Goal: Task Accomplishment & Management: Manage account settings

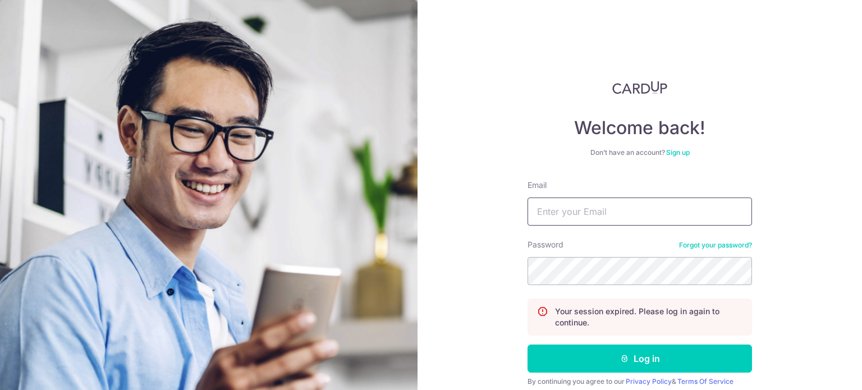
click at [643, 222] on input "Email" at bounding box center [639, 211] width 224 height 28
type input "[EMAIL_ADDRESS][DOMAIN_NAME]"
click at [527, 344] on button "Log in" at bounding box center [639, 358] width 224 height 28
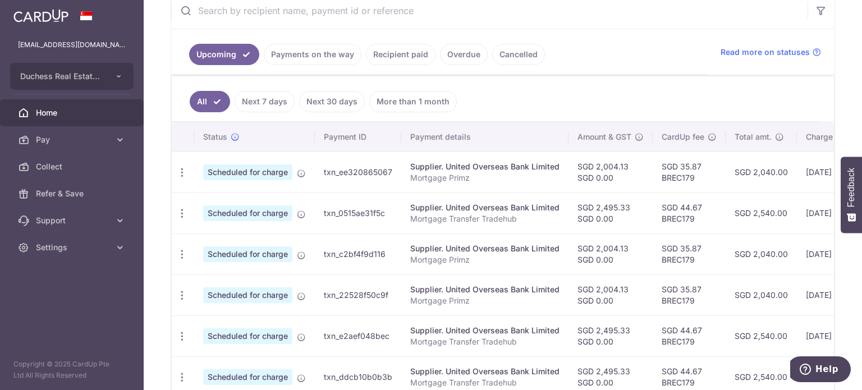
scroll to position [0, 188]
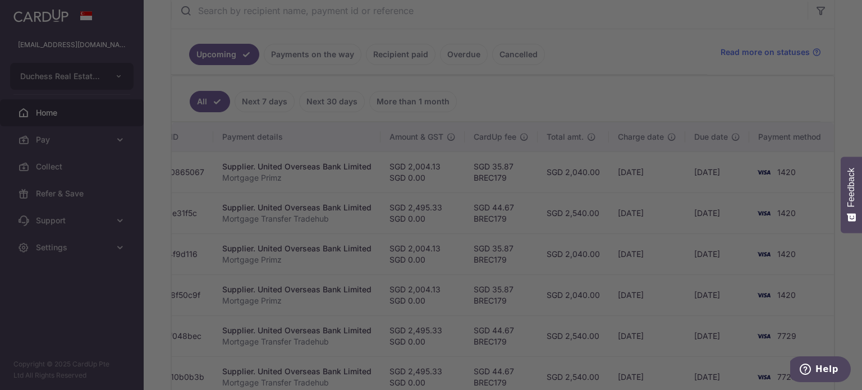
drag, startPoint x: 526, startPoint y: 211, endPoint x: 275, endPoint y: 250, distance: 253.8
click at [275, 250] on body "duchessrealestate@gmail.com Duchess Real Estate Investment Pte Ltd Add new comp…" at bounding box center [431, 195] width 862 height 390
click at [707, 100] on div at bounding box center [435, 197] width 870 height 394
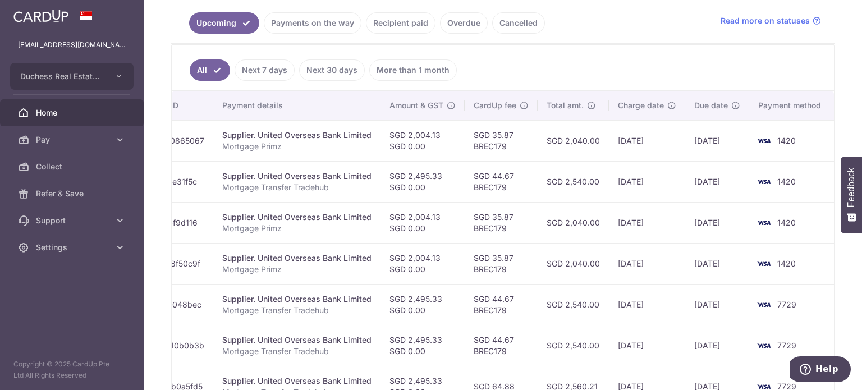
scroll to position [224, 0]
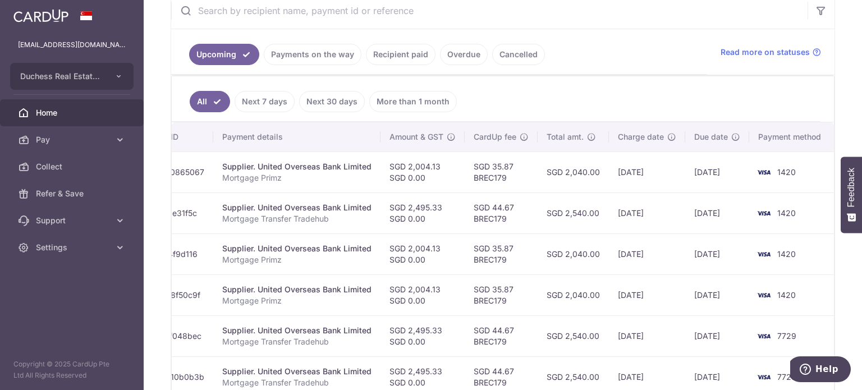
click at [320, 45] on link "Payments on the way" at bounding box center [313, 54] width 98 height 21
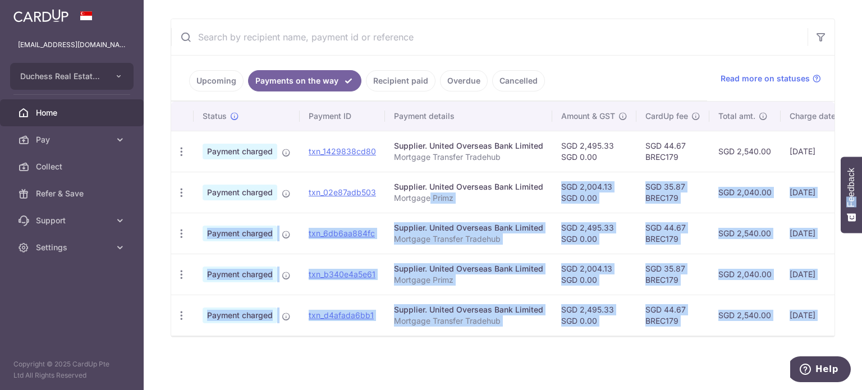
scroll to position [0, 171]
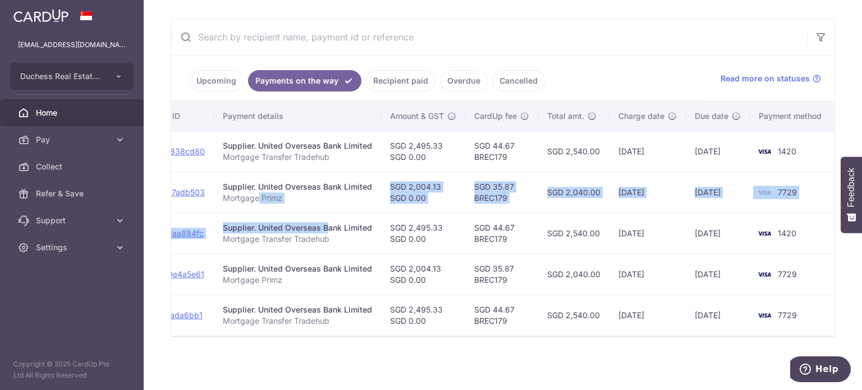
drag, startPoint x: 432, startPoint y: 196, endPoint x: 287, endPoint y: 218, distance: 147.5
click at [287, 218] on tbody "PDF Receipt Payment charged txn_1429838cd80 Supplier. United Overseas Bank Limi…" at bounding box center [417, 233] width 835 height 205
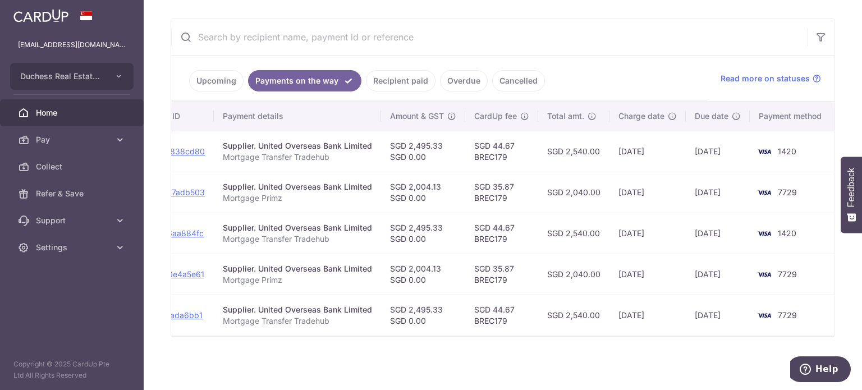
click at [448, 213] on td "SGD 2,495.33 SGD 0.00" at bounding box center [423, 233] width 84 height 41
click at [34, 296] on aside "duchessrealestate@gmail.com Duchess Real Estate Investment Pte Ltd Add new comp…" at bounding box center [72, 195] width 144 height 390
click at [46, 114] on span "Home" at bounding box center [73, 112] width 74 height 11
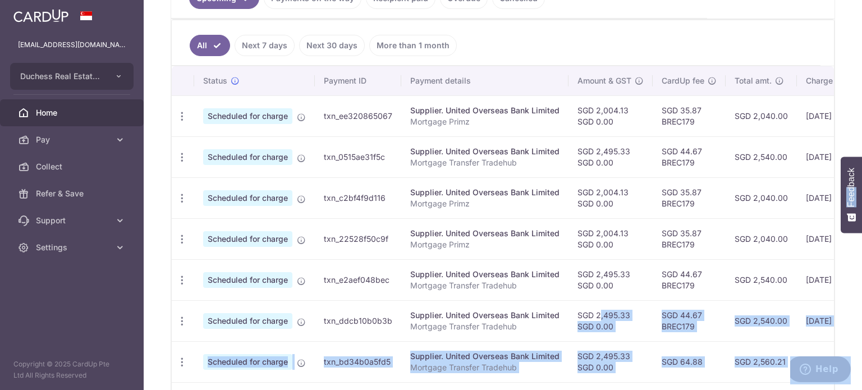
scroll to position [0, 188]
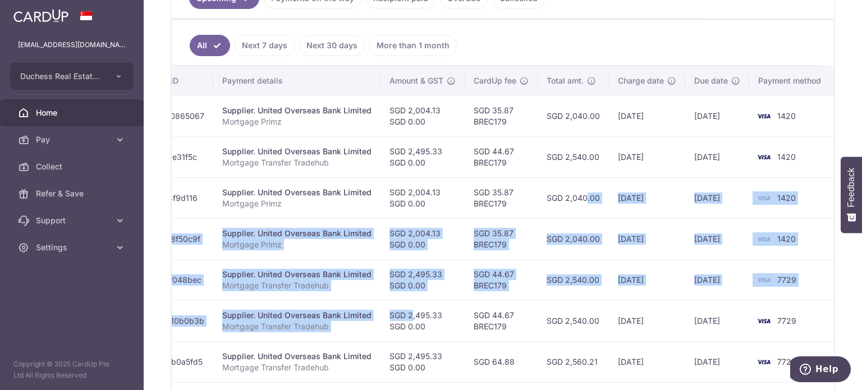
drag, startPoint x: 584, startPoint y: 311, endPoint x: 565, endPoint y: 204, distance: 108.9
click at [565, 204] on tbody "Update payment Cancel payment Scheduled for charge txn_ee320865067 Supplier. Un…" at bounding box center [409, 299] width 850 height 409
click at [370, 282] on td "Supplier. United Overseas Bank Limited Mortgage Transfer Tradehub" at bounding box center [296, 279] width 167 height 41
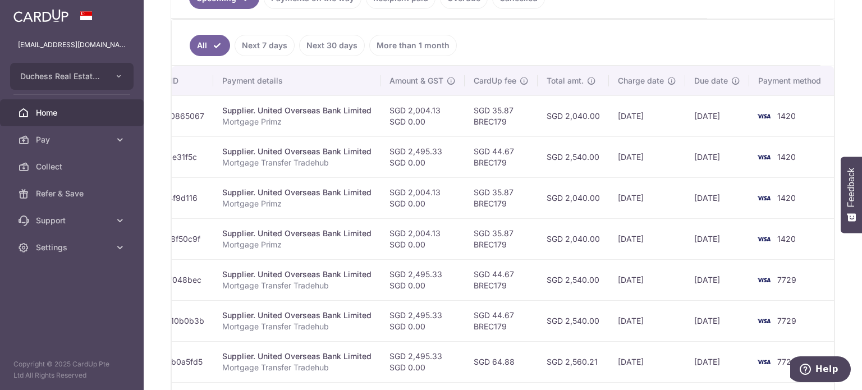
drag, startPoint x: 543, startPoint y: 232, endPoint x: 675, endPoint y: 252, distance: 133.4
click at [675, 252] on tr "Update payment Cancel payment Scheduled for charge txn_22528f50c9f Supplier. Un…" at bounding box center [409, 238] width 850 height 41
click at [621, 250] on td "[DATE]" at bounding box center [647, 238] width 76 height 41
drag, startPoint x: 582, startPoint y: 234, endPoint x: 796, endPoint y: 251, distance: 214.9
click at [796, 251] on tr "Update payment Cancel payment Scheduled for charge txn_22528f50c9f Supplier. Un…" at bounding box center [409, 238] width 850 height 41
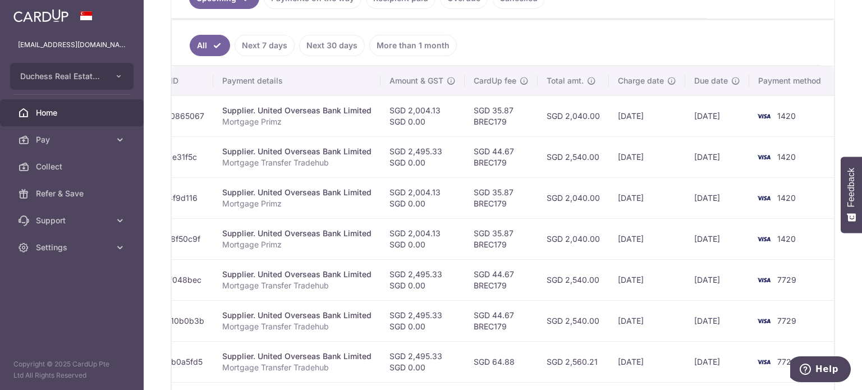
click at [796, 251] on td "1420" at bounding box center [791, 238] width 85 height 41
drag, startPoint x: 477, startPoint y: 203, endPoint x: 761, endPoint y: 209, distance: 284.4
click at [766, 209] on tr "Update payment Cancel payment Scheduled for charge txn_c2bf4f9d116 Supplier. Un…" at bounding box center [409, 197] width 850 height 41
click at [650, 215] on td "[DATE]" at bounding box center [647, 197] width 76 height 41
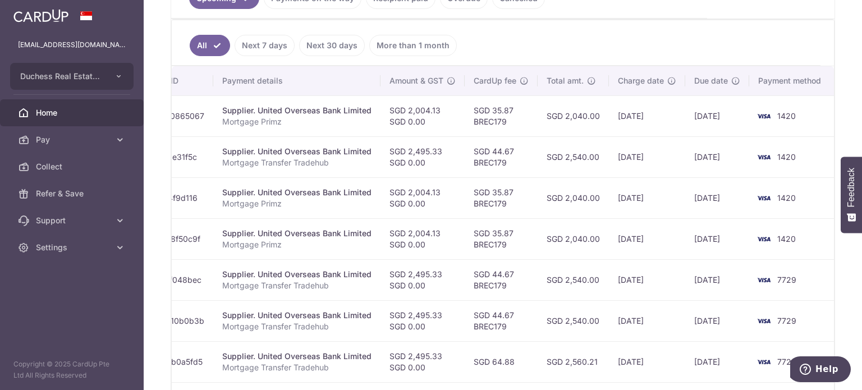
click at [630, 224] on td "[DATE]" at bounding box center [647, 238] width 76 height 41
click at [619, 233] on td "[DATE]" at bounding box center [647, 238] width 76 height 41
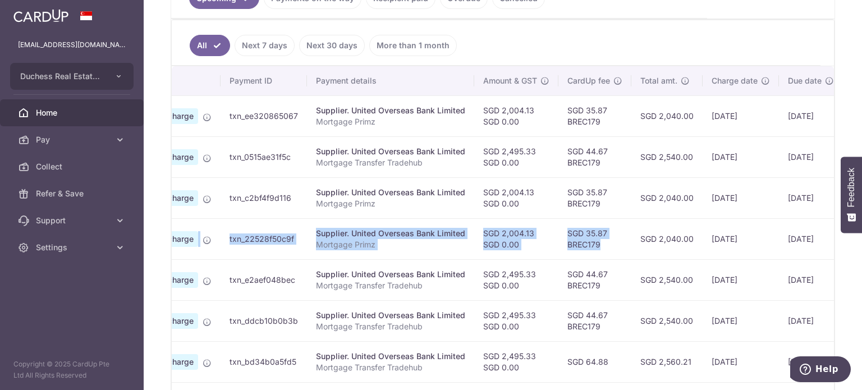
scroll to position [0, 0]
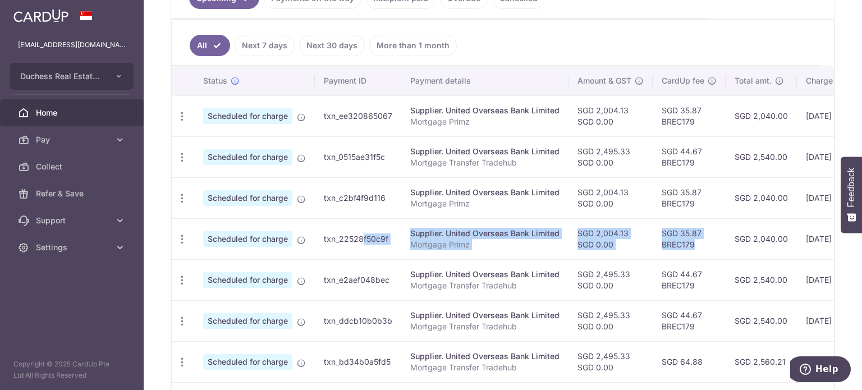
drag, startPoint x: 523, startPoint y: 246, endPoint x: 325, endPoint y: 231, distance: 198.6
click at [328, 230] on tr "Update payment Cancel payment Scheduled for charge txn_22528f50c9f Supplier. Un…" at bounding box center [597, 238] width 850 height 41
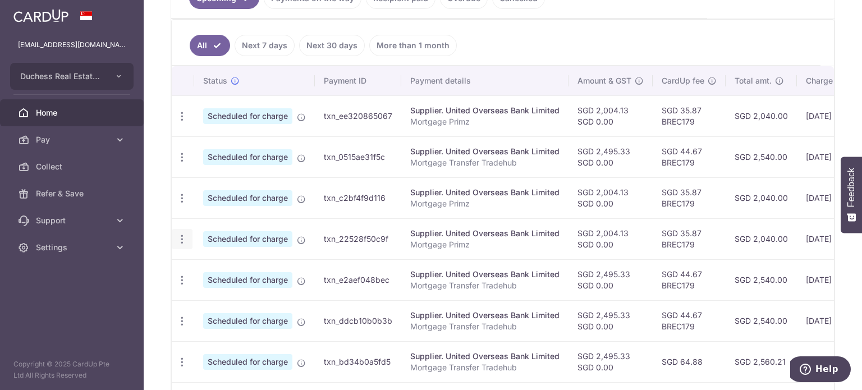
click at [185, 243] on div "Update payment Cancel payment" at bounding box center [182, 239] width 21 height 21
click at [183, 122] on icon "button" at bounding box center [182, 116] width 12 height 12
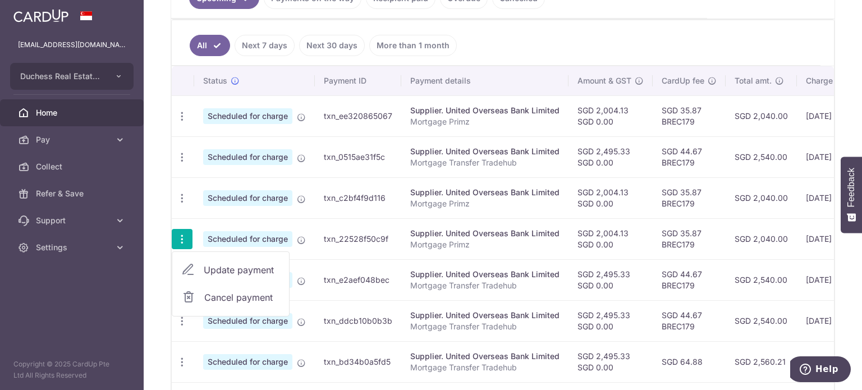
click at [192, 263] on icon at bounding box center [187, 269] width 13 height 13
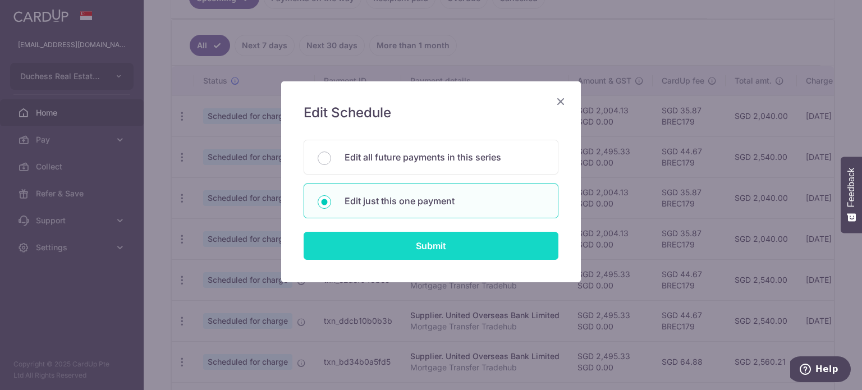
click at [322, 234] on input "Submit" at bounding box center [430, 246] width 255 height 28
radio input "true"
type input "2,004.13"
type input "0.00"
type input "[DATE]"
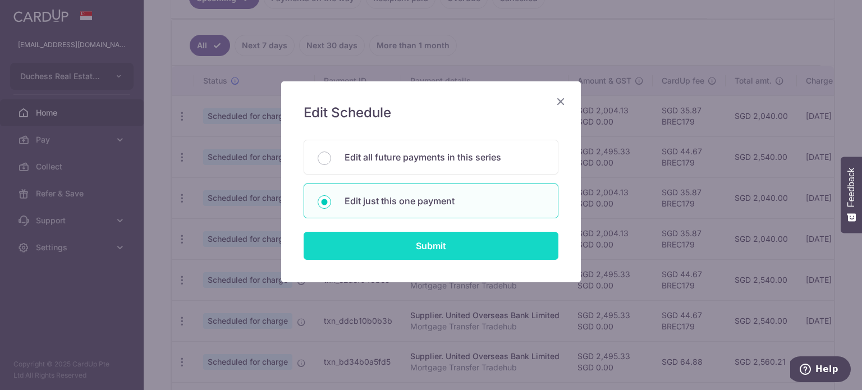
type input "Mortgage Primz"
type input "Primz"
type input "BREC179"
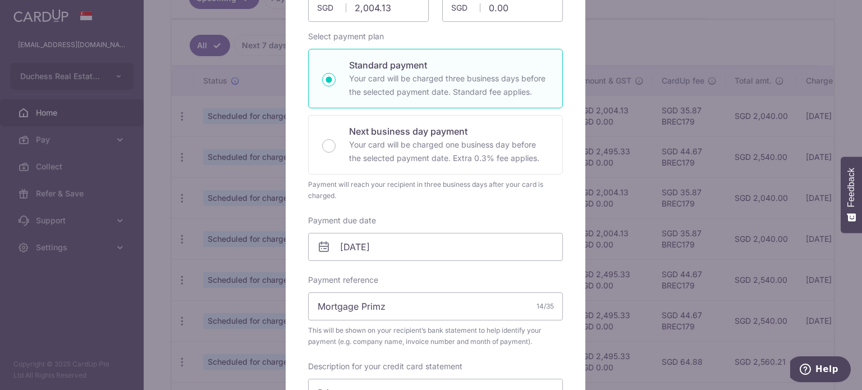
scroll to position [224, 0]
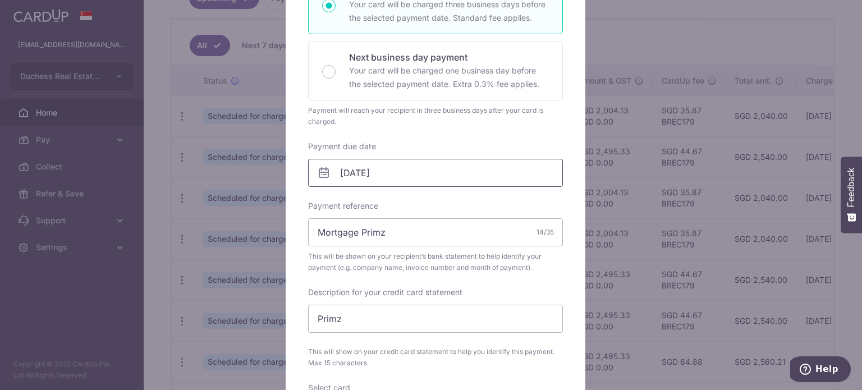
click at [376, 174] on input "[DATE]" at bounding box center [435, 173] width 255 height 28
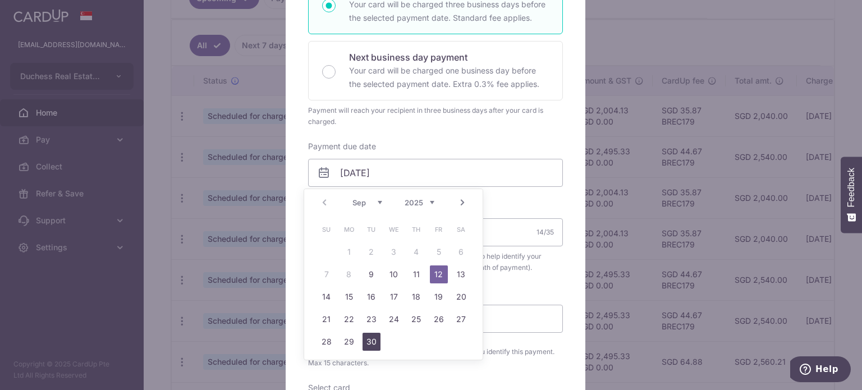
click at [367, 335] on link "30" at bounding box center [371, 342] width 18 height 18
type input "[DATE]"
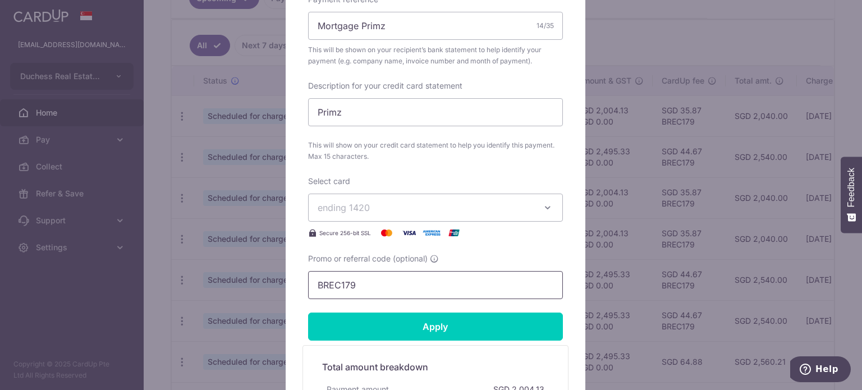
scroll to position [449, 0]
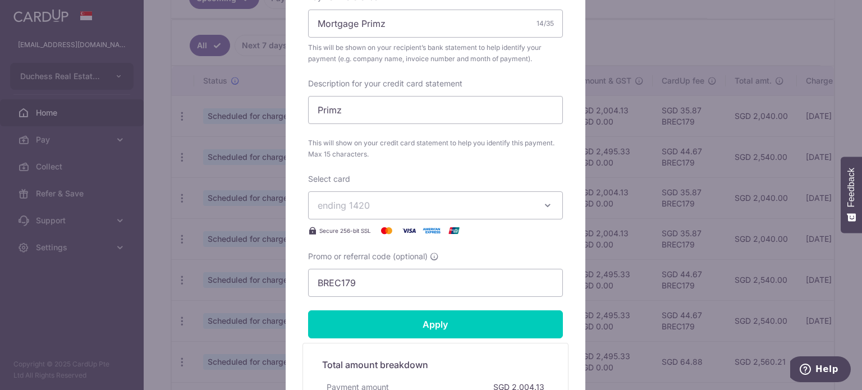
click at [407, 211] on span "ending 1420" at bounding box center [424, 205] width 215 height 13
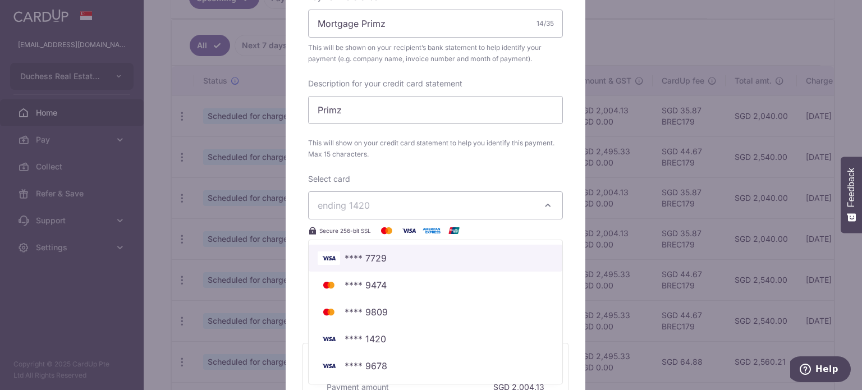
click at [365, 252] on span "**** 7729" at bounding box center [365, 257] width 42 height 13
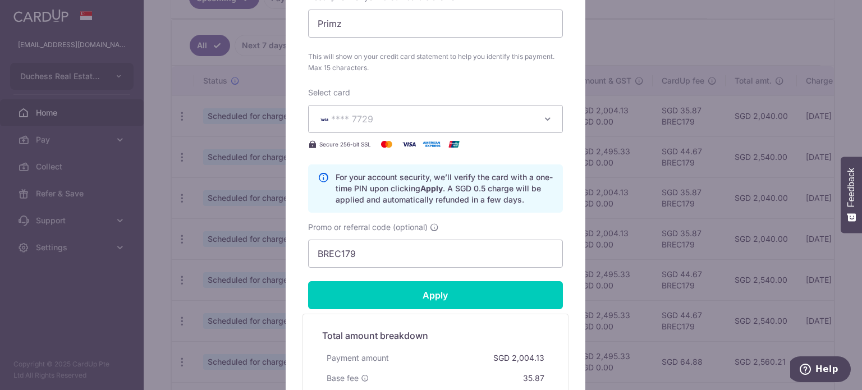
scroll to position [561, 0]
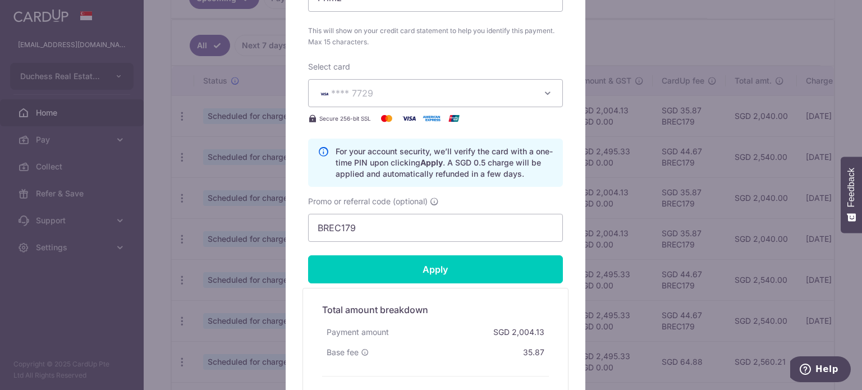
click at [612, 136] on div "Edit payment By clicking apply, you will make changes to all payments to United…" at bounding box center [431, 195] width 862 height 390
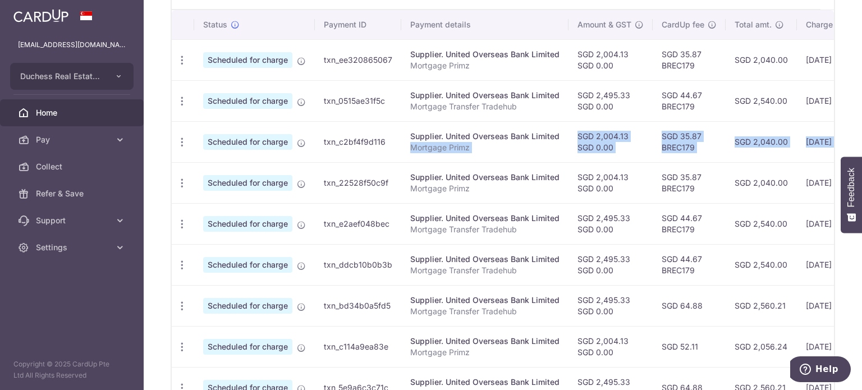
scroll to position [0, 188]
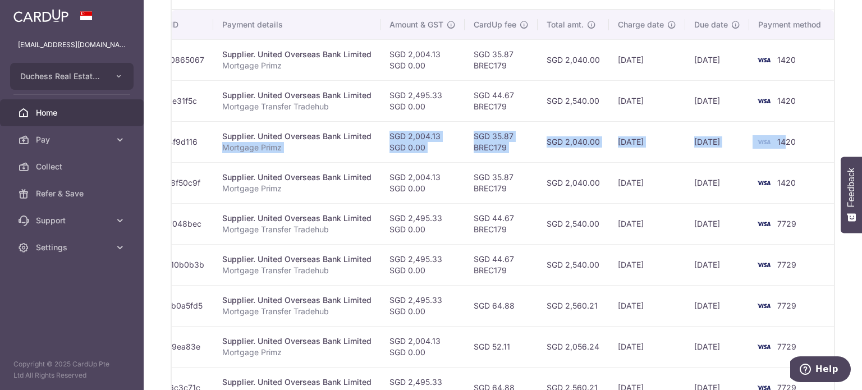
drag, startPoint x: 563, startPoint y: 157, endPoint x: 660, endPoint y: 163, distance: 96.6
click at [661, 162] on tbody "Update payment Cancel payment Scheduled for charge txn_ee320865067 Supplier. Un…" at bounding box center [409, 243] width 850 height 409
click at [644, 173] on td "[DATE]" at bounding box center [647, 182] width 76 height 41
